Goal: Task Accomplishment & Management: Check status

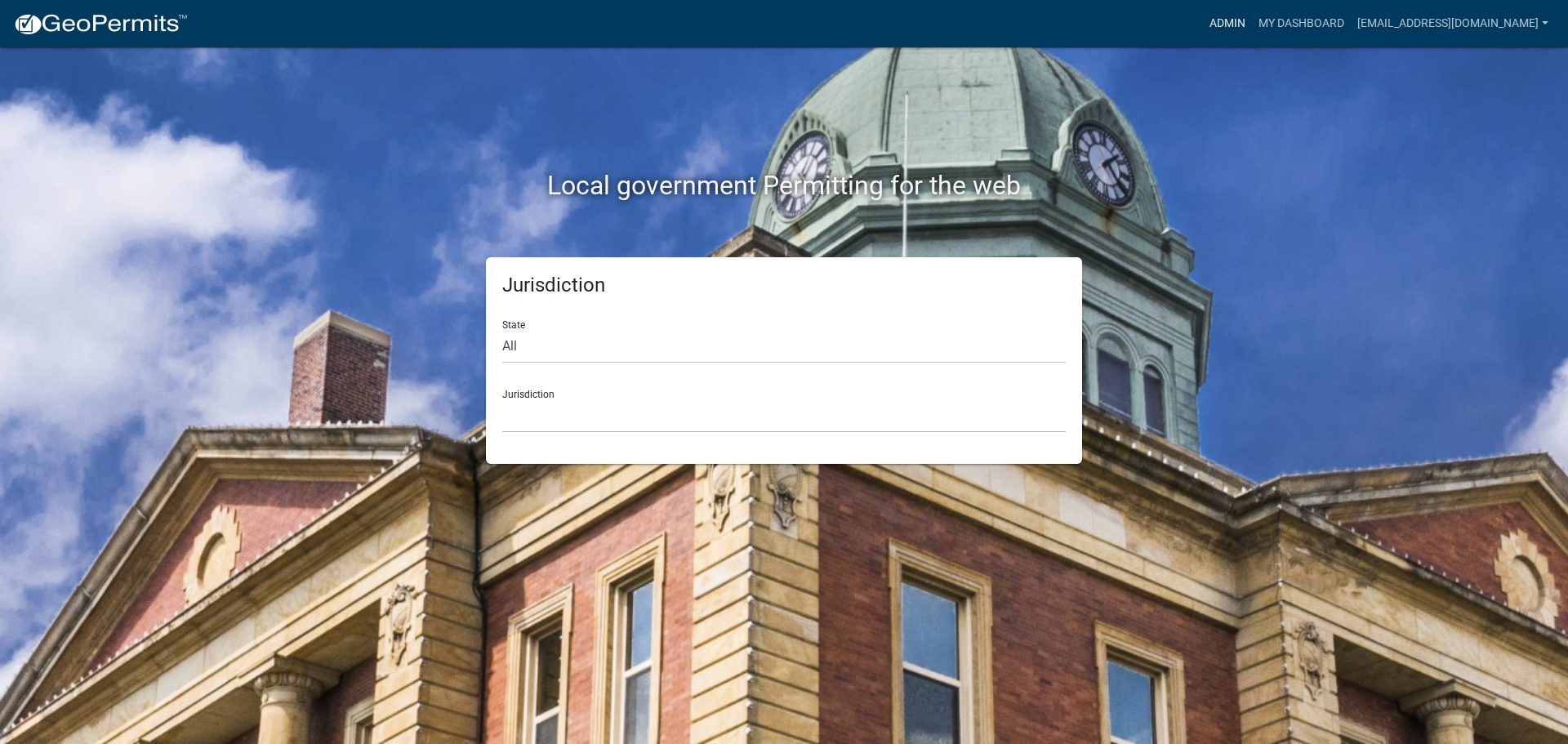
click at [1228, 22] on link "Admin" at bounding box center [1227, 23] width 49 height 31
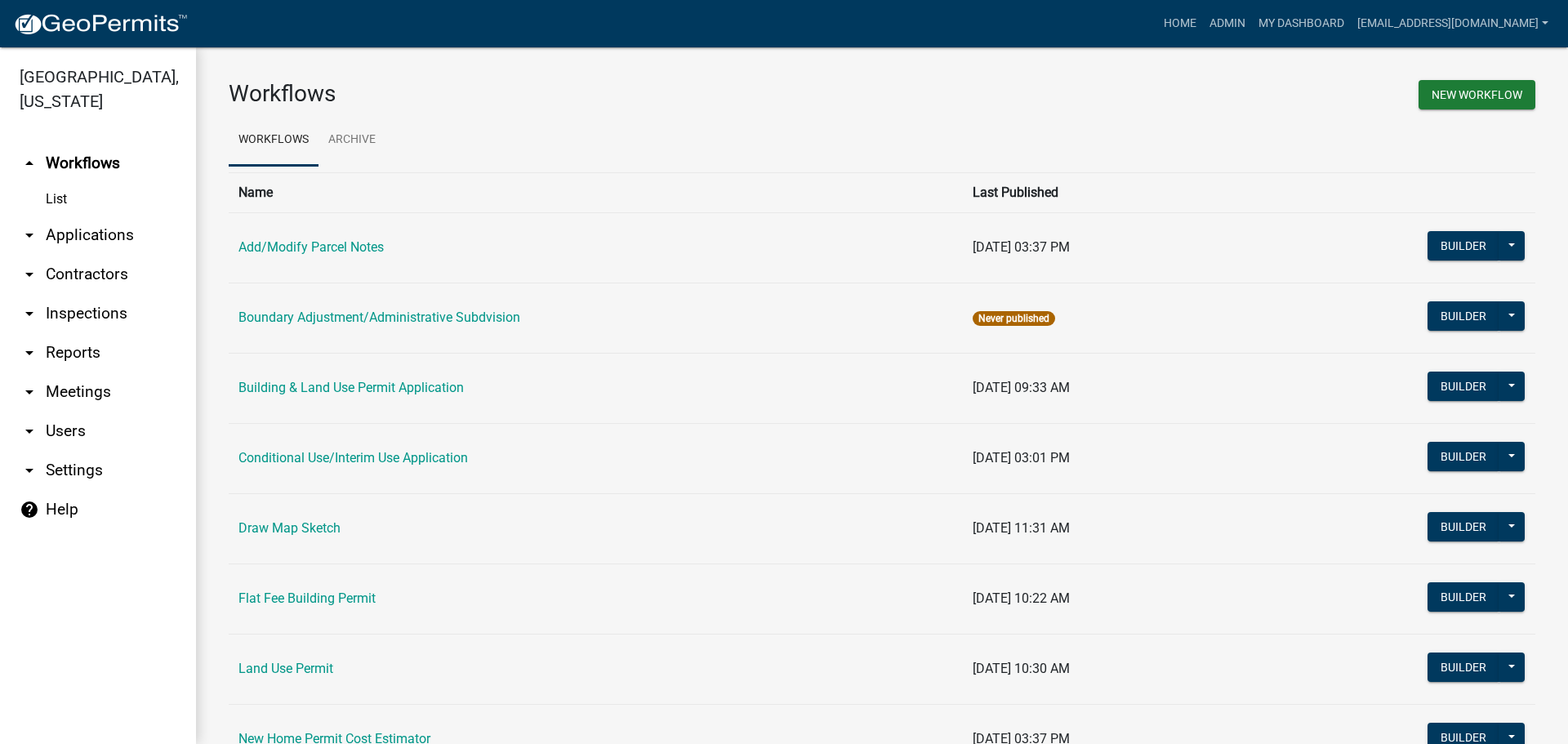
click at [74, 226] on link "arrow_drop_down Applications" at bounding box center [98, 236] width 196 height 39
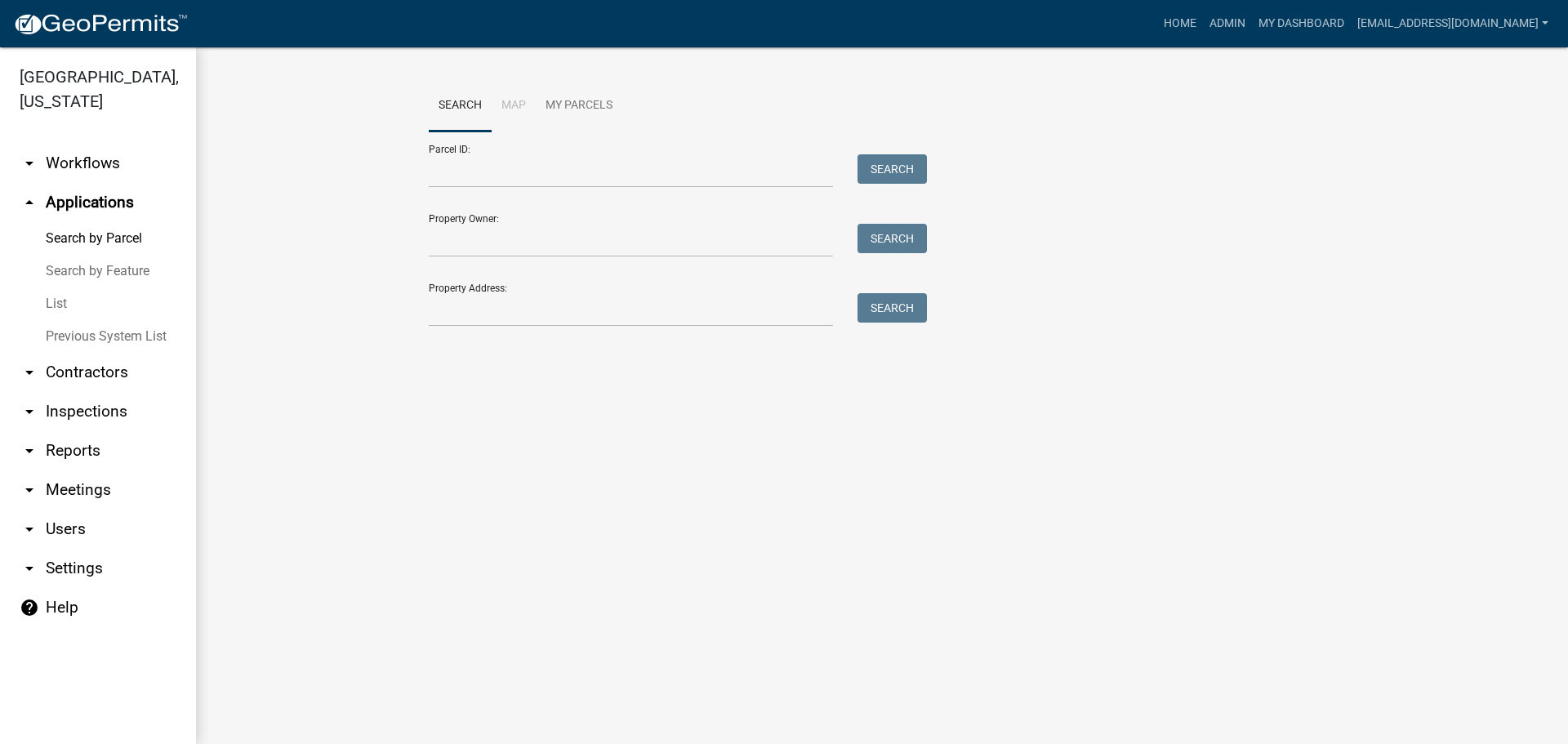
click at [59, 294] on link "List" at bounding box center [98, 304] width 196 height 32
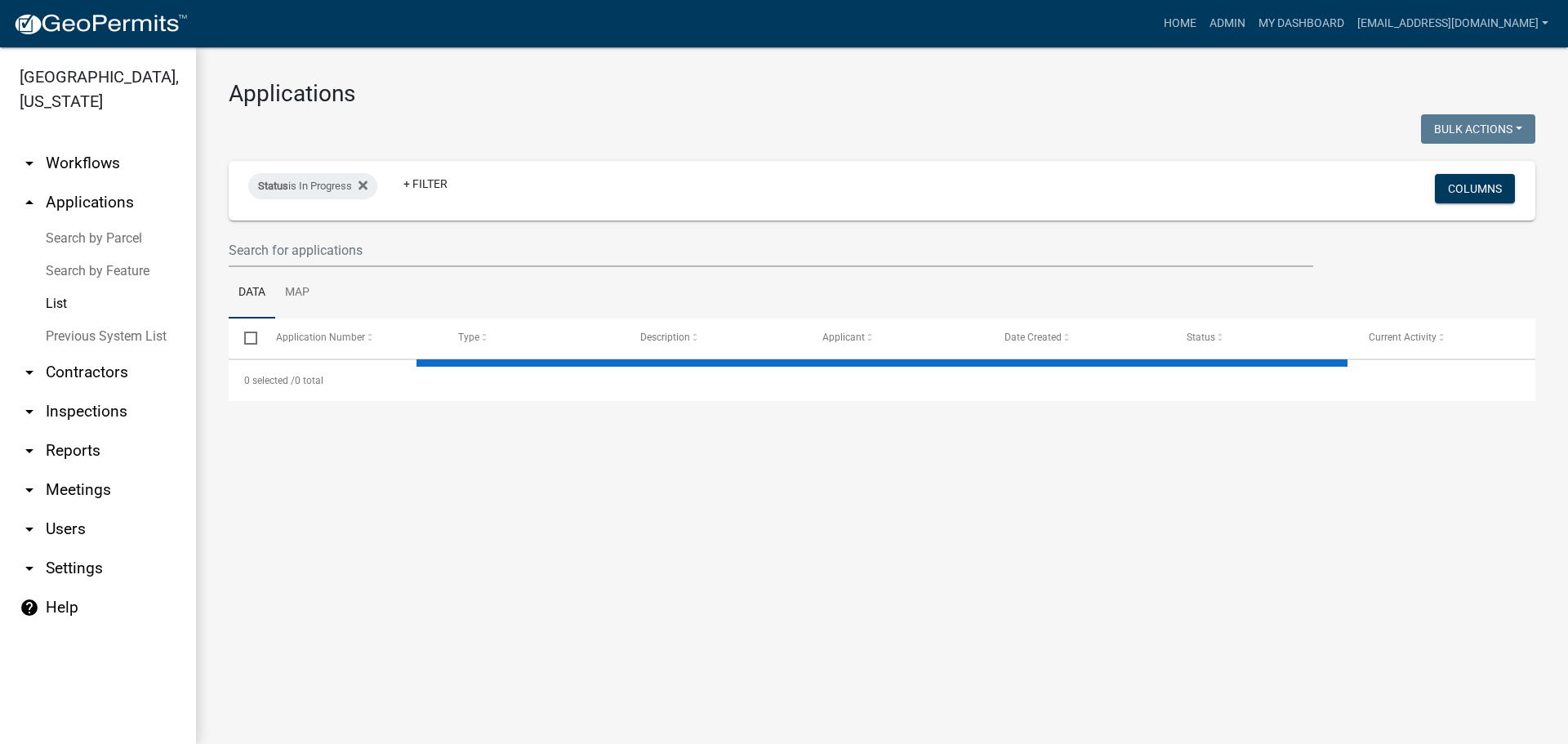
select select "3: 100"
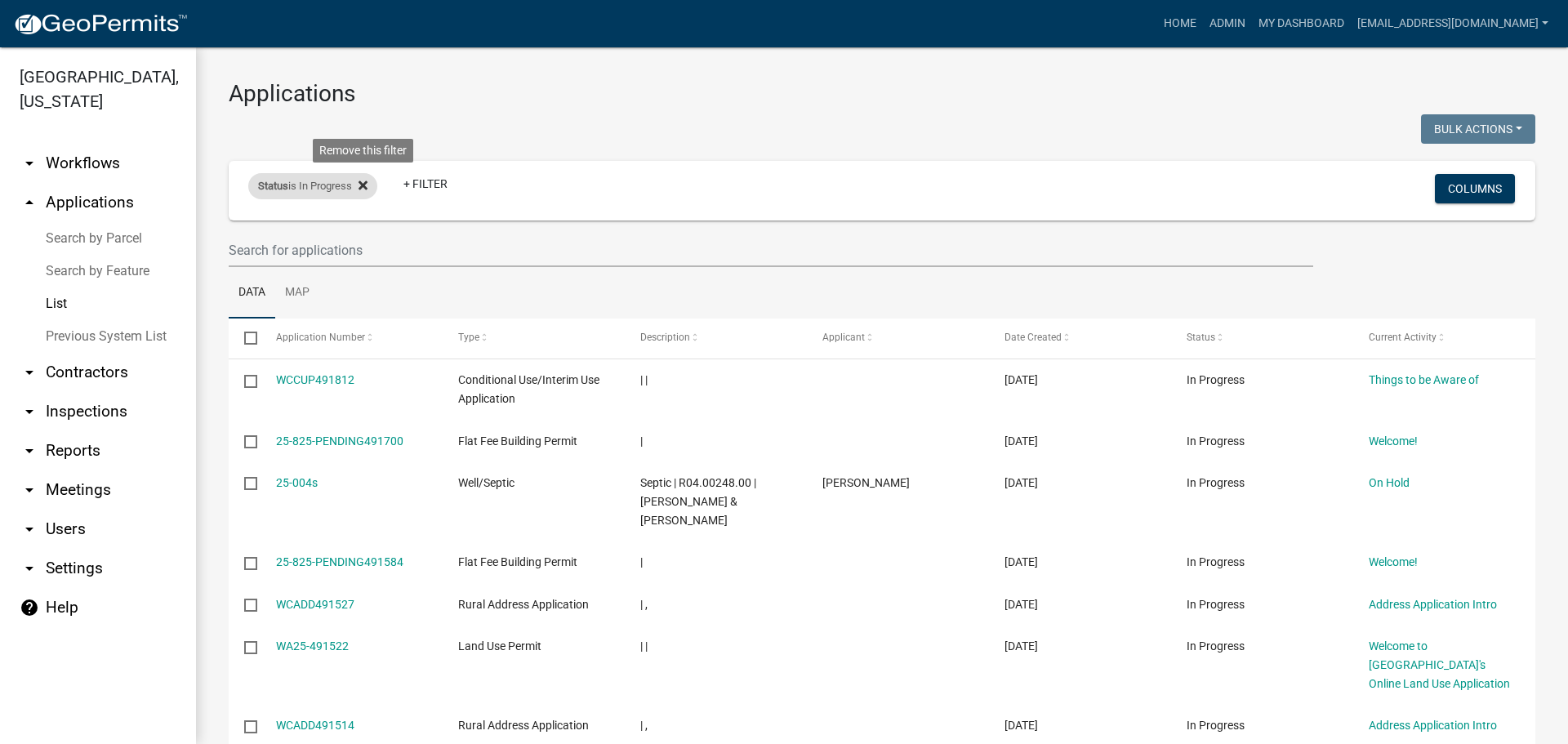
click at [362, 186] on icon at bounding box center [363, 186] width 9 height 13
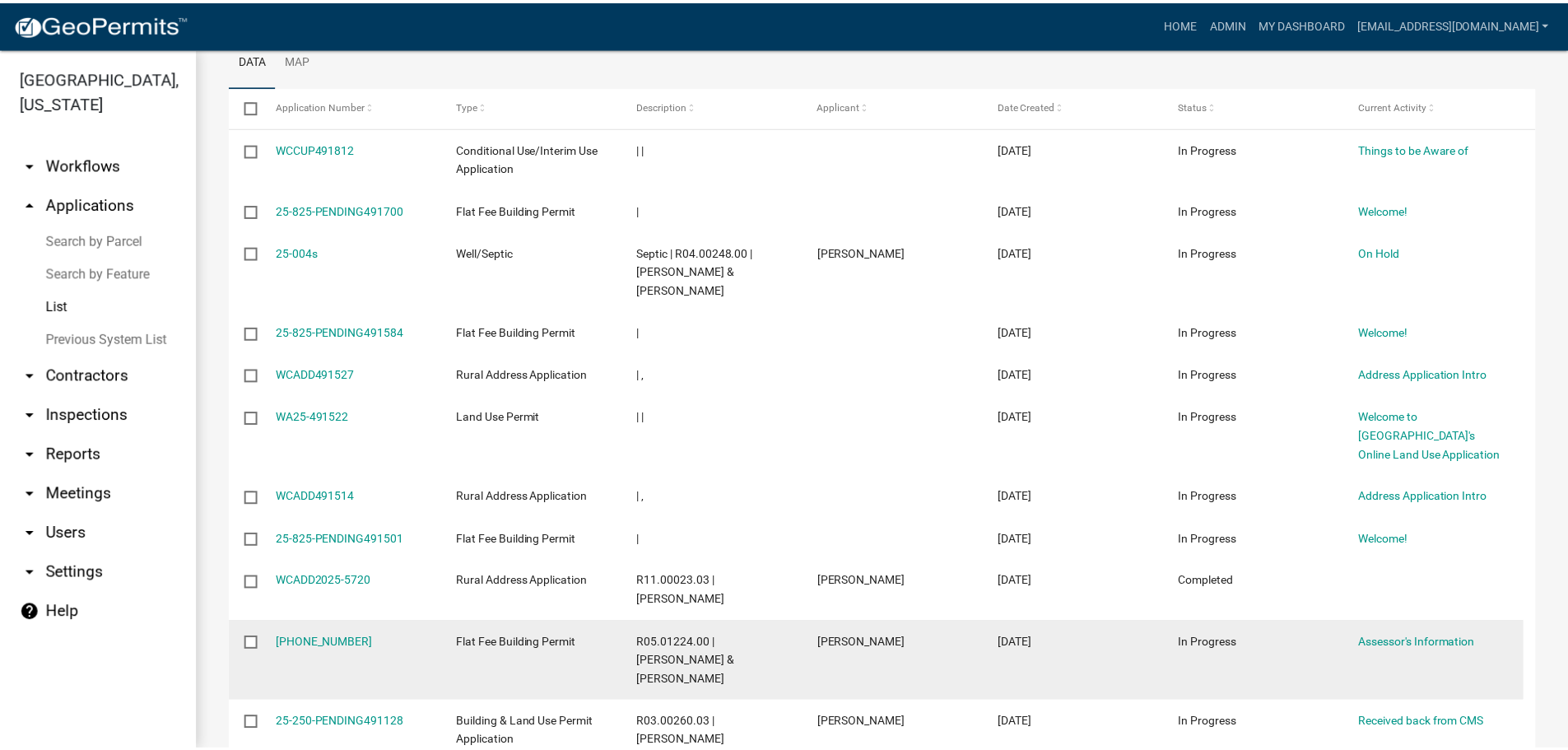
scroll to position [330, 0]
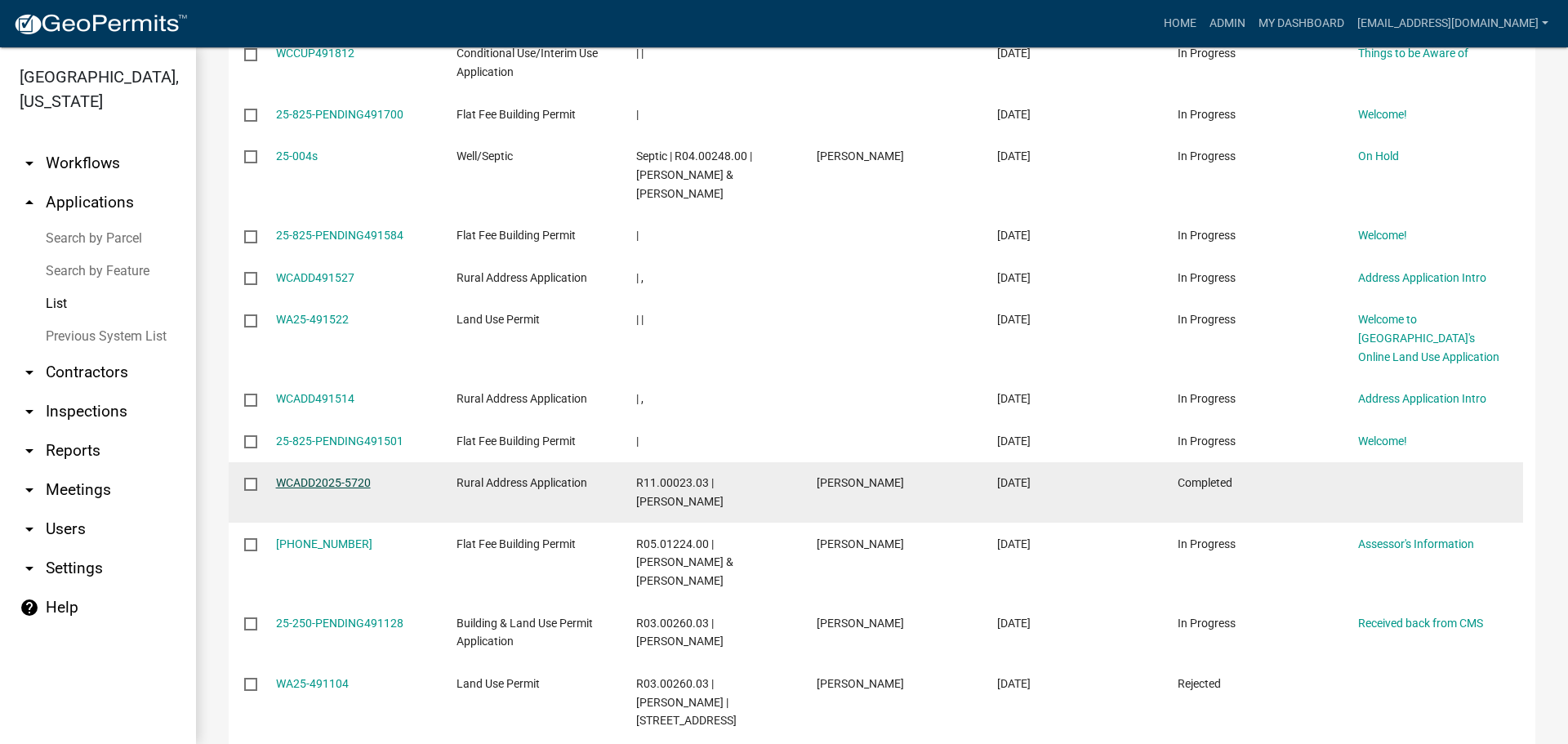
click at [326, 478] on link "WCADD2025-5720" at bounding box center [323, 482] width 95 height 13
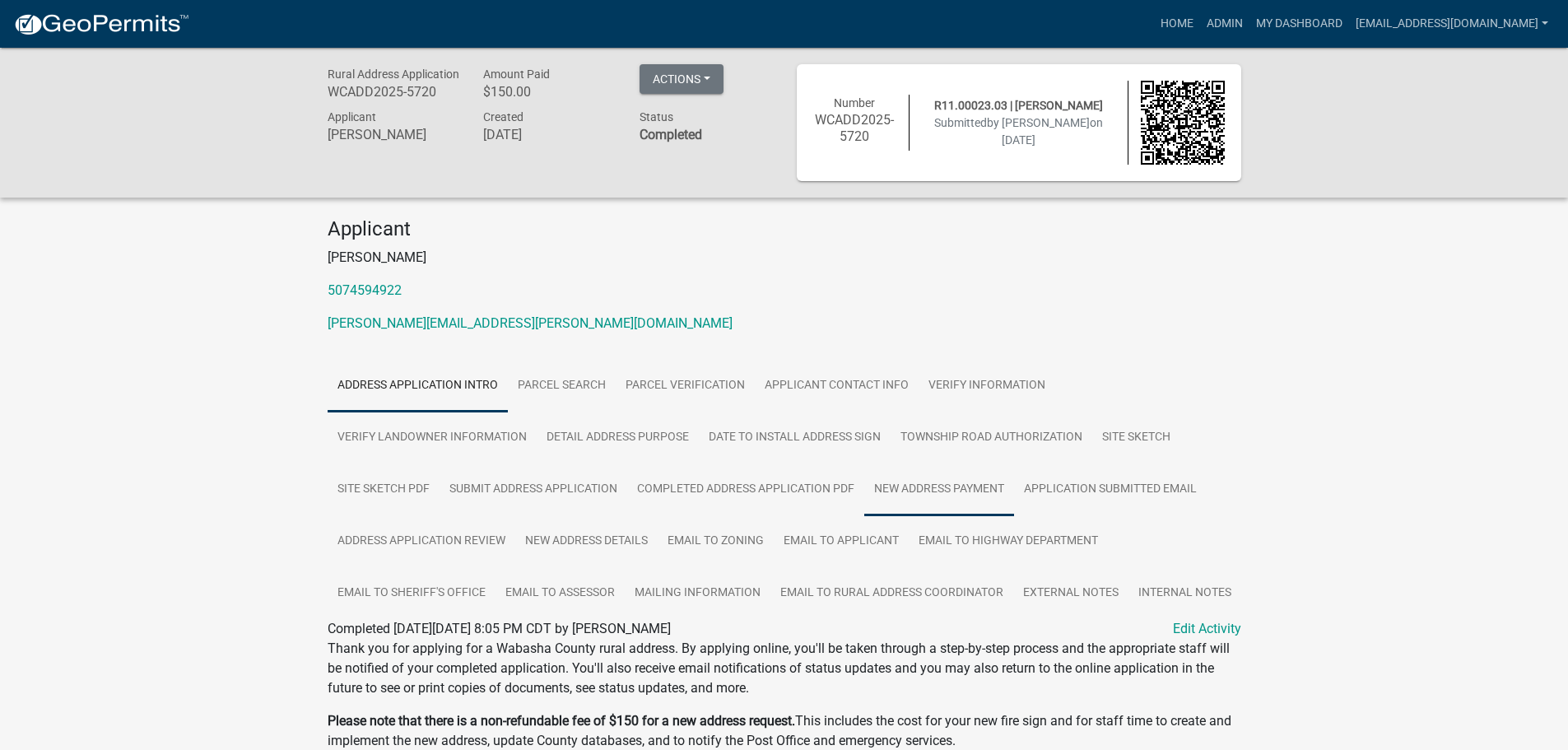
click at [962, 486] on link "New Address Payment" at bounding box center [939, 490] width 150 height 52
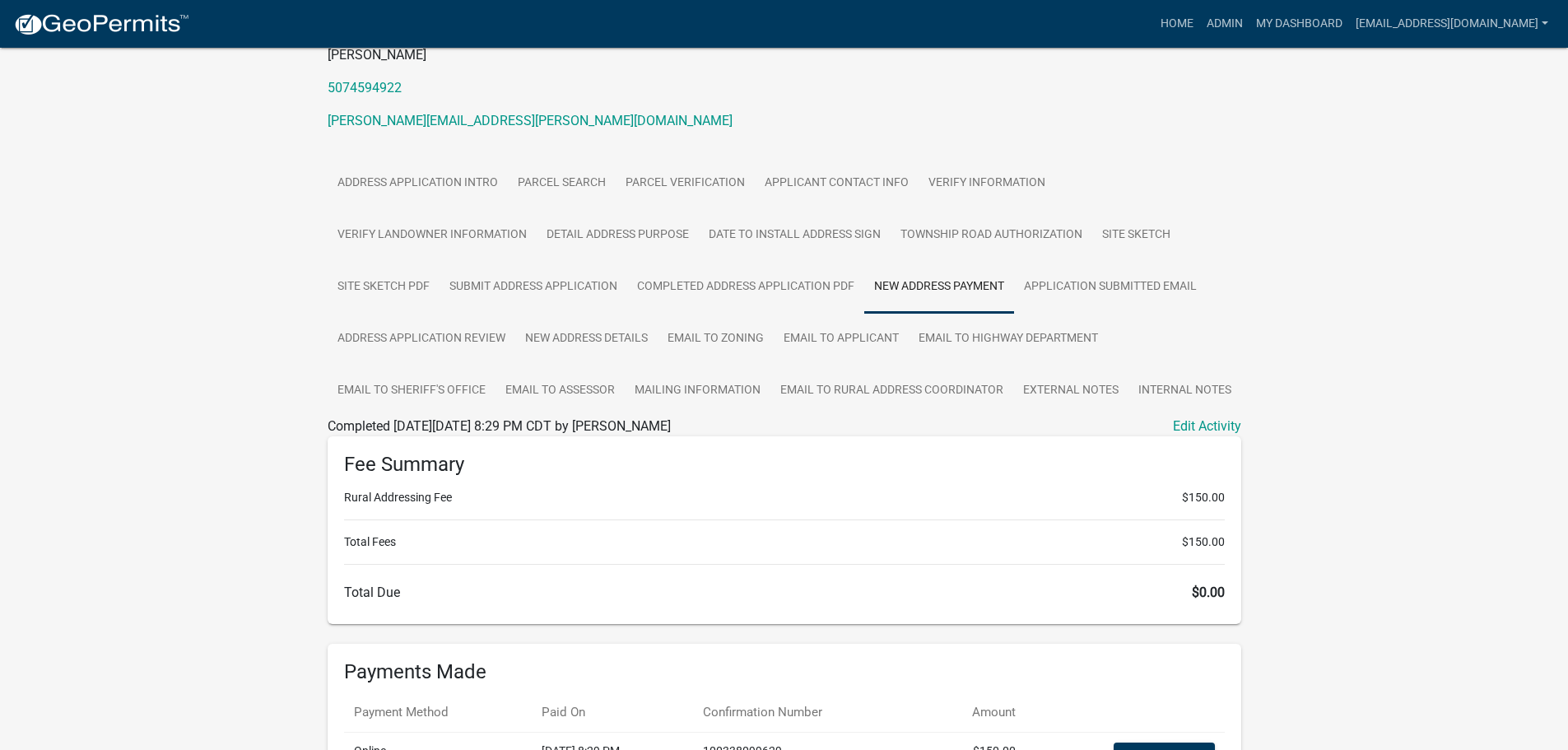
scroll to position [376, 0]
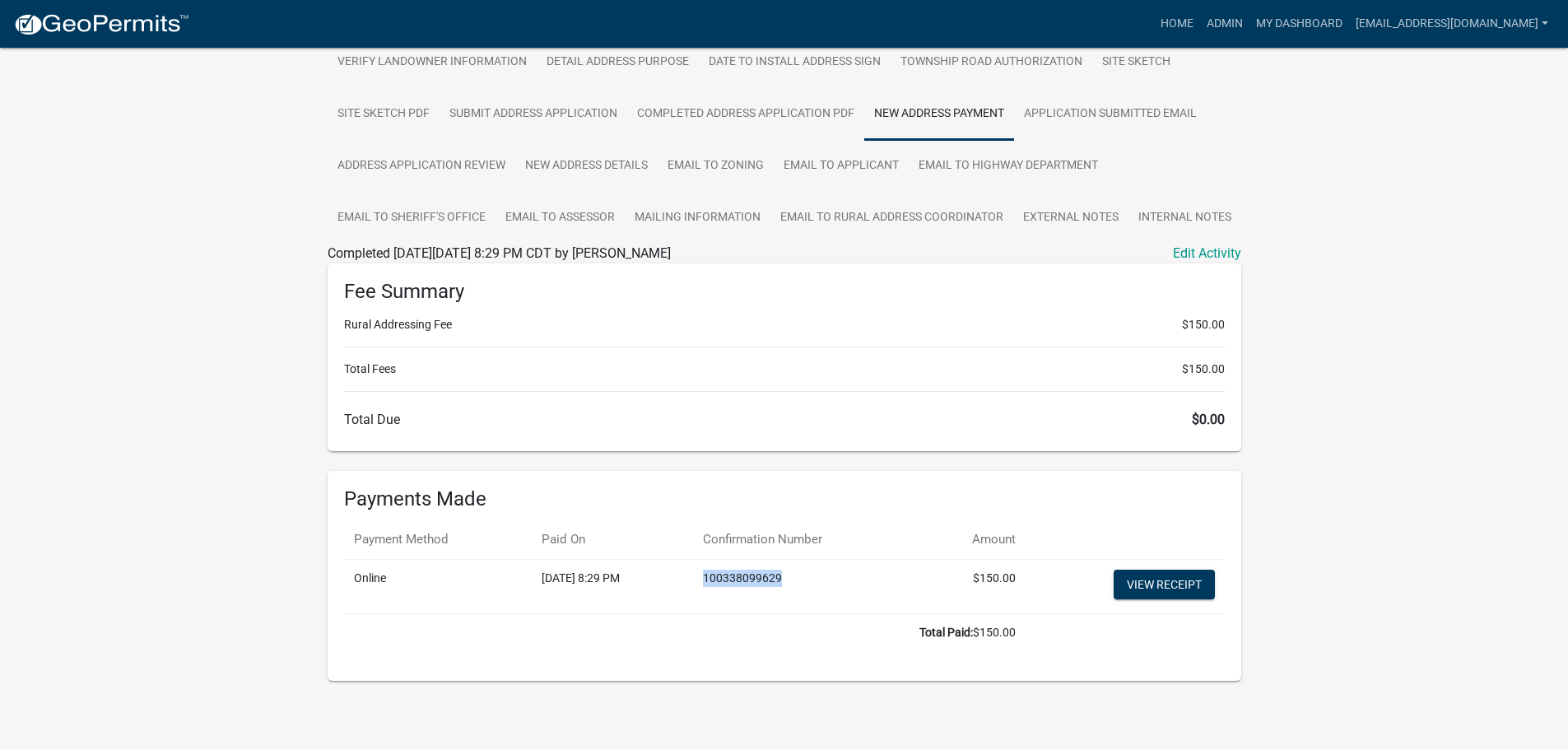
drag, startPoint x: 747, startPoint y: 577, endPoint x: 824, endPoint y: 571, distance: 77.2
click at [835, 571] on td "100338099629" at bounding box center [807, 587] width 229 height 54
copy td "100338099629"
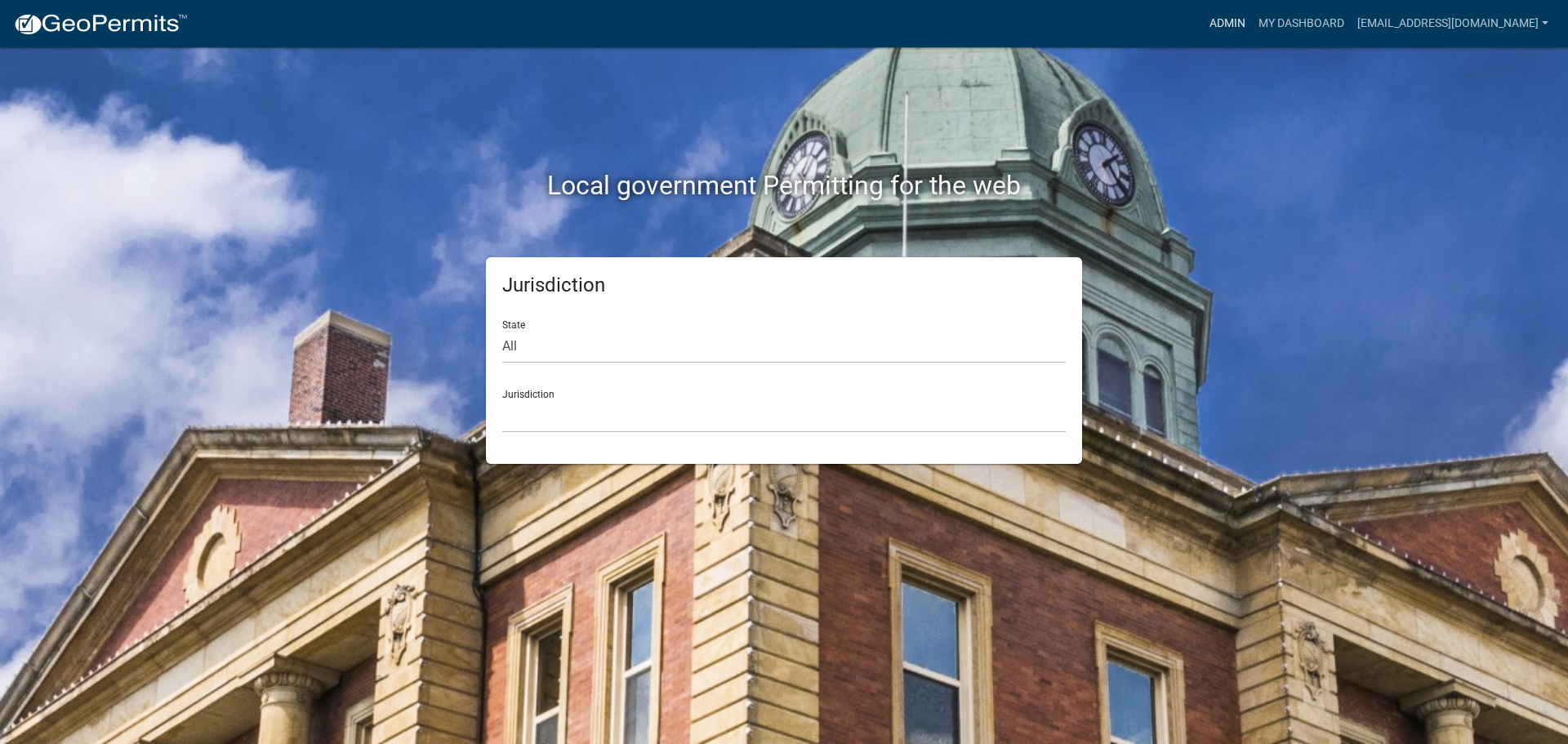
click at [1223, 13] on link "Admin" at bounding box center [1227, 23] width 49 height 31
